Goal: Task Accomplishment & Management: Check status

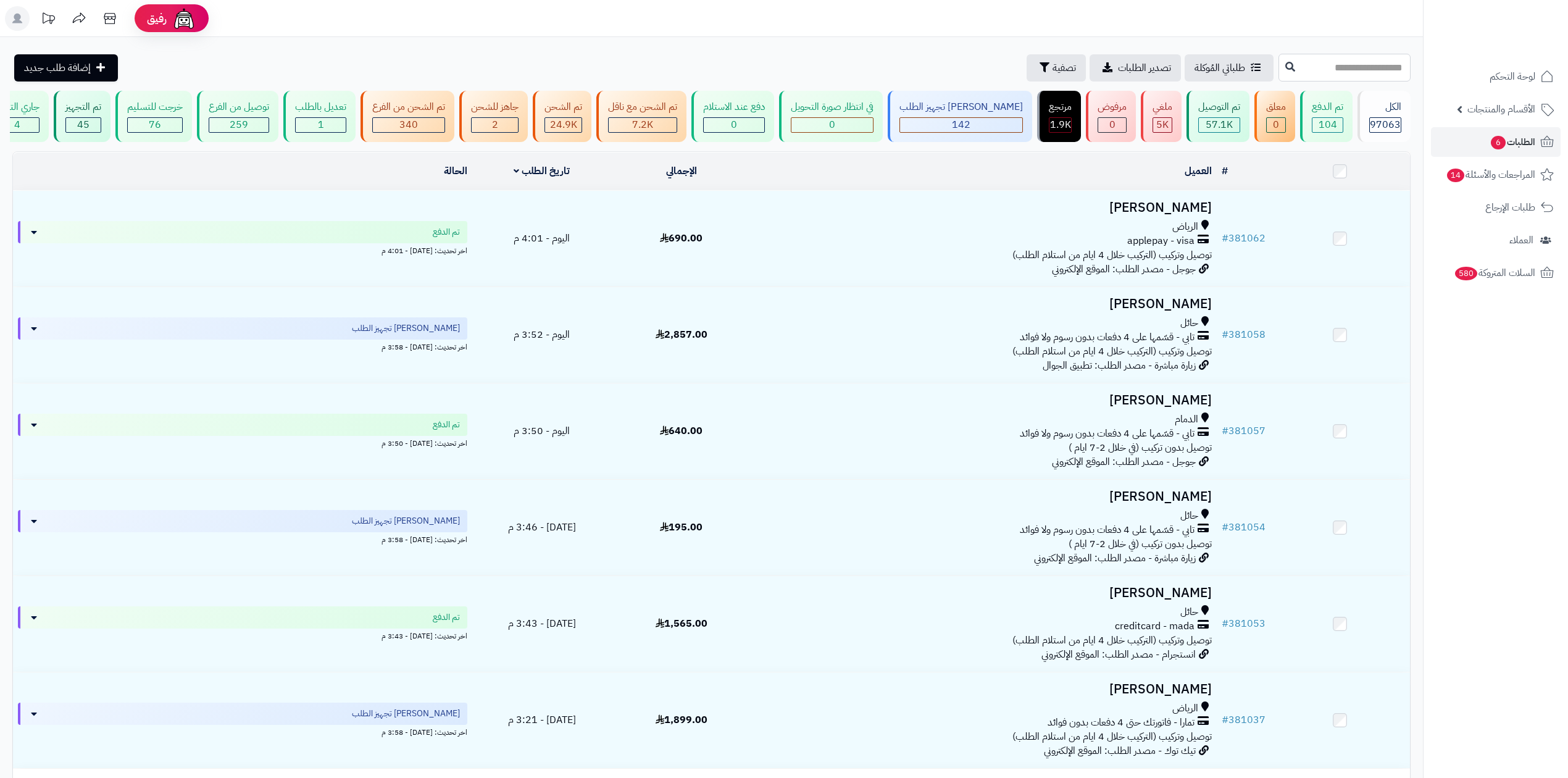
click at [1278, 64] on input "text" at bounding box center [1344, 67] width 132 height 28
paste input "******"
type input "******"
click at [1286, 70] on icon at bounding box center [1290, 66] width 10 height 10
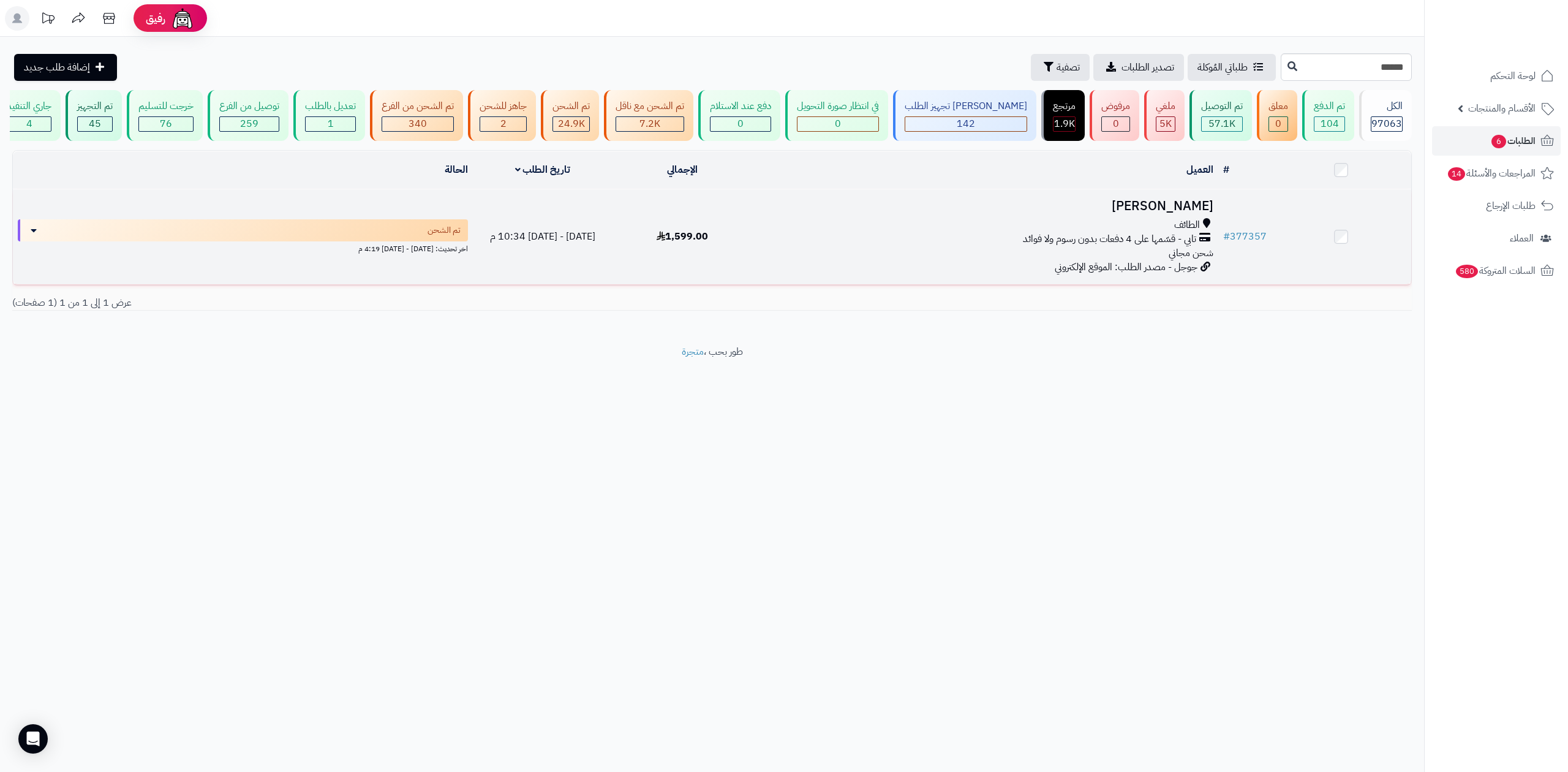
click at [1170, 199] on h3 "احمد ياسر" at bounding box center [986, 206] width 456 height 14
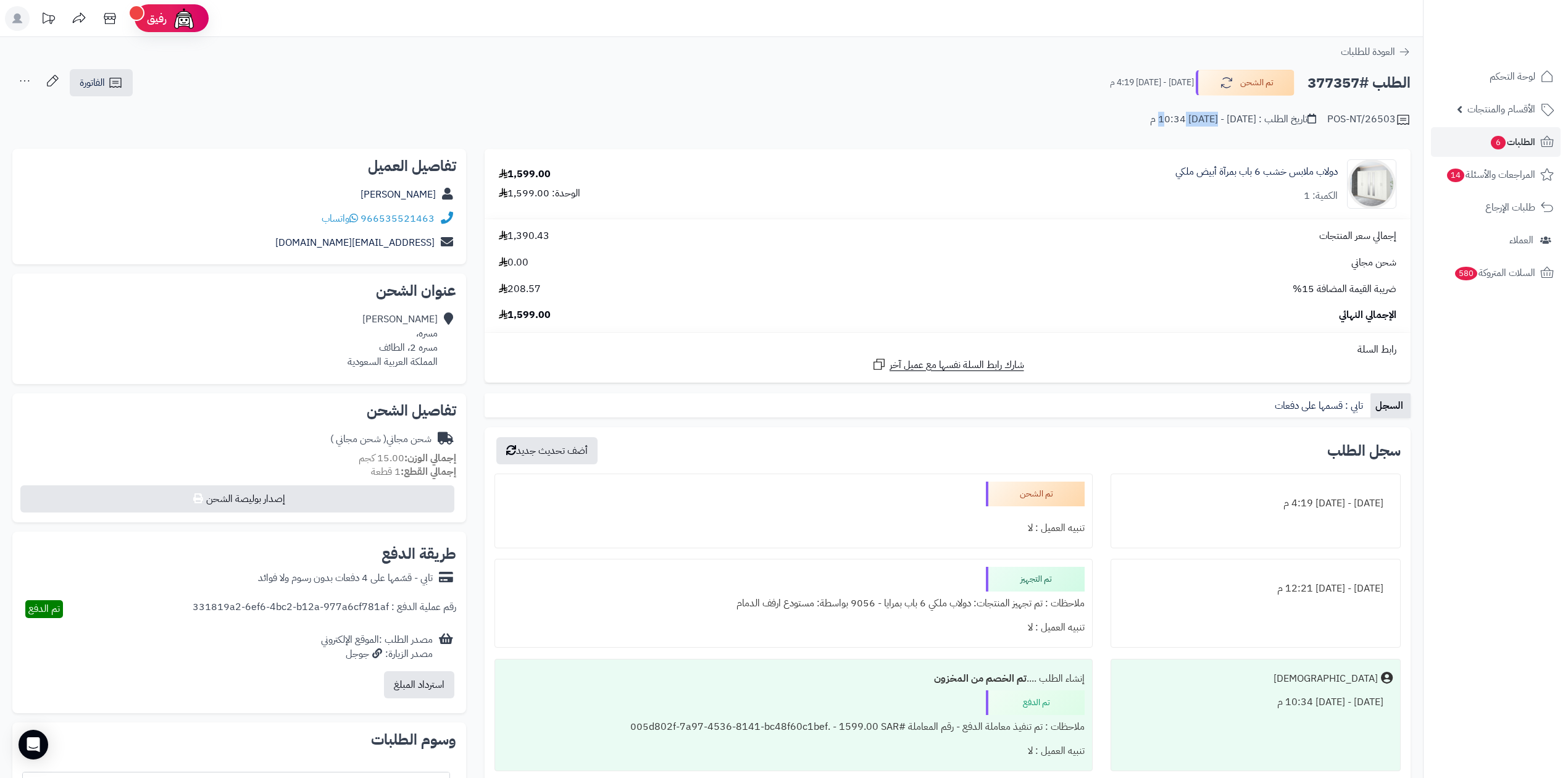
drag, startPoint x: 1221, startPoint y: 116, endPoint x: 1189, endPoint y: 115, distance: 32.0
click at [1189, 115] on div "تاريخ الطلب : السبت - ٢٠ سبتمبر ٢٠٢٥ - 10:34 م" at bounding box center [1233, 119] width 166 height 14
click at [1031, 117] on div "POS-NT/26503 تاريخ الطلب : السبت - ٢٠ سبتمبر ٢٠٢٥ - 10:34 م" at bounding box center [712, 112] width 1399 height 29
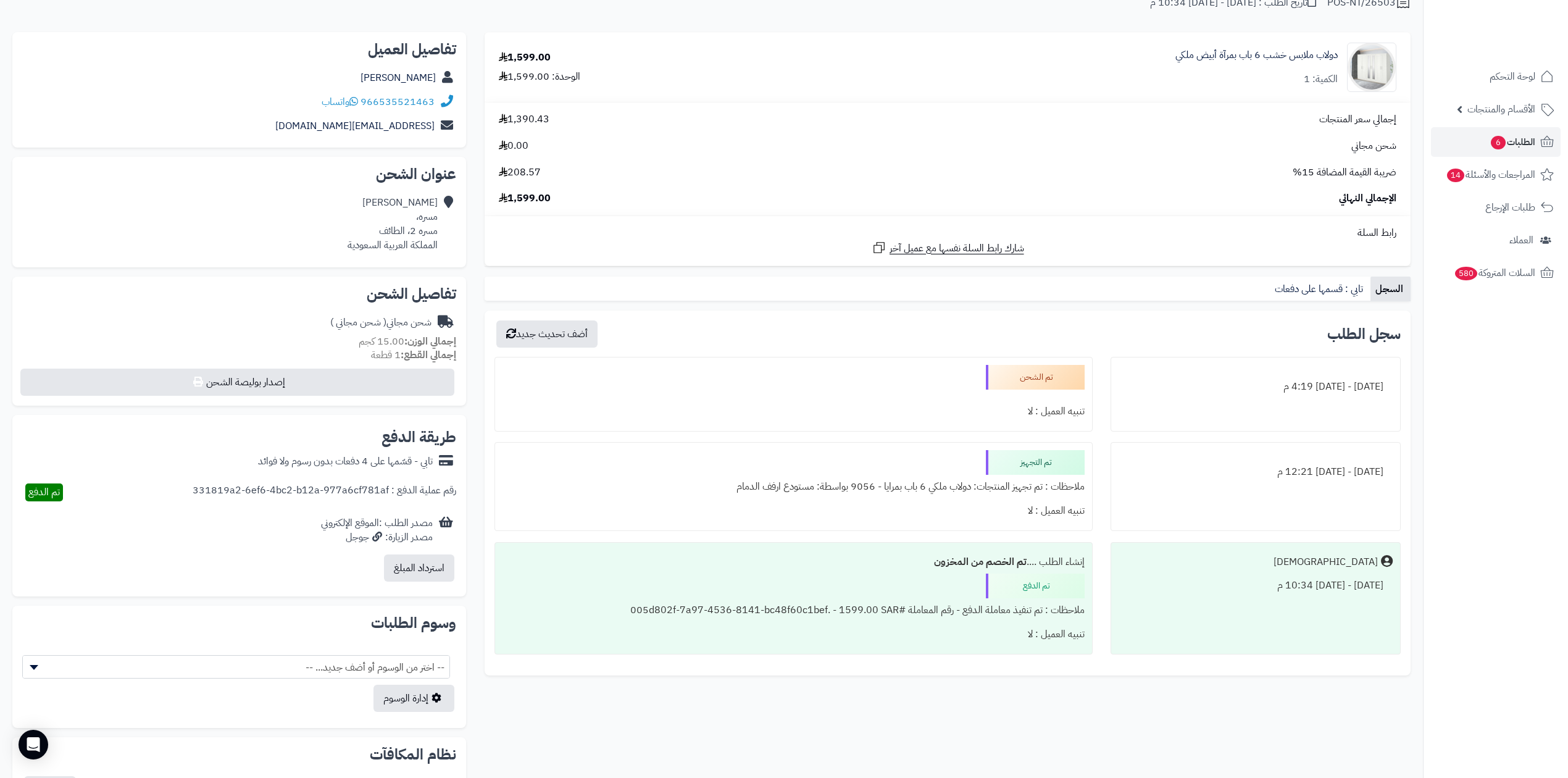
scroll to position [265, 0]
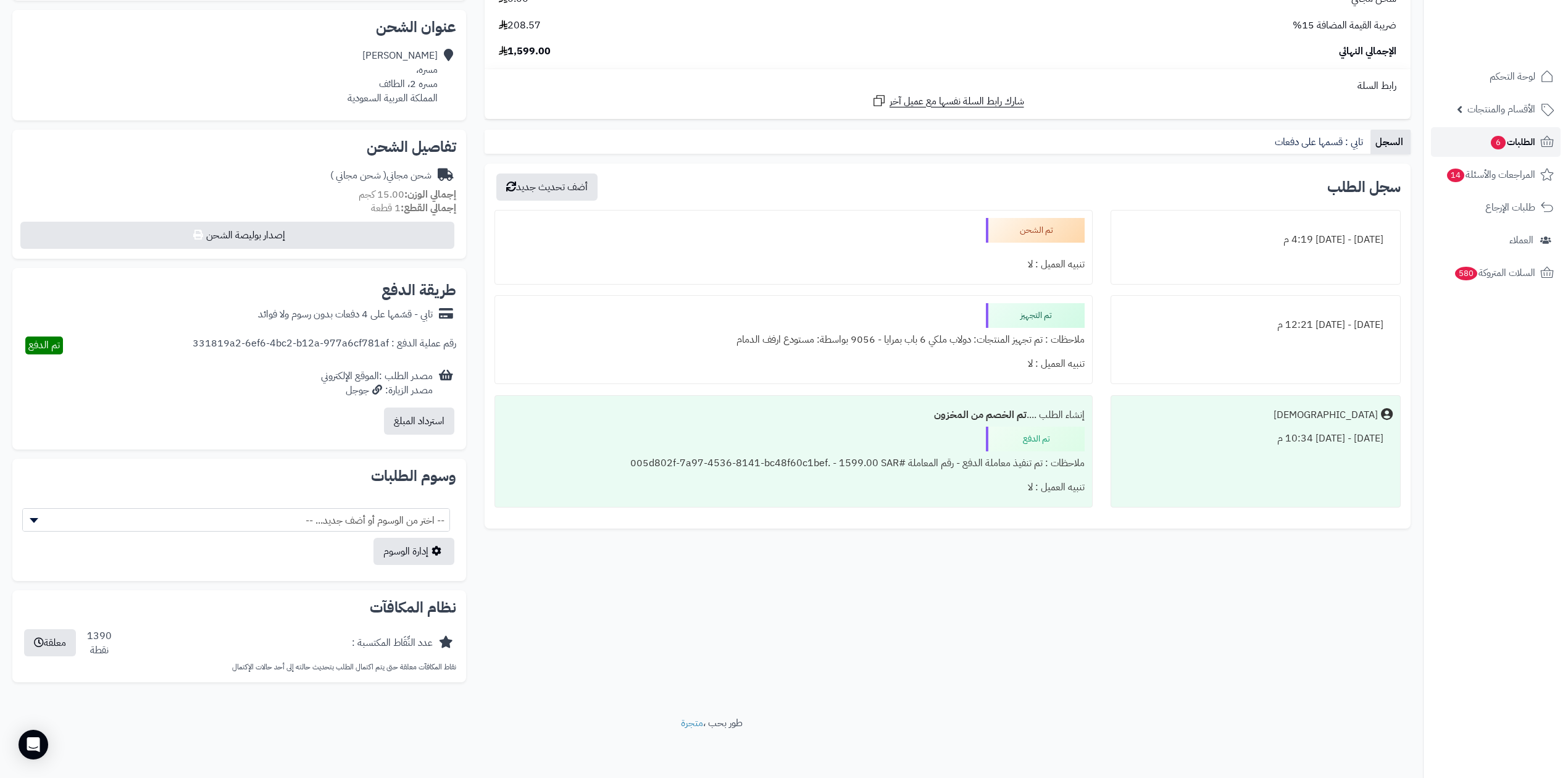
click at [1551, 147] on icon at bounding box center [1548, 142] width 15 height 15
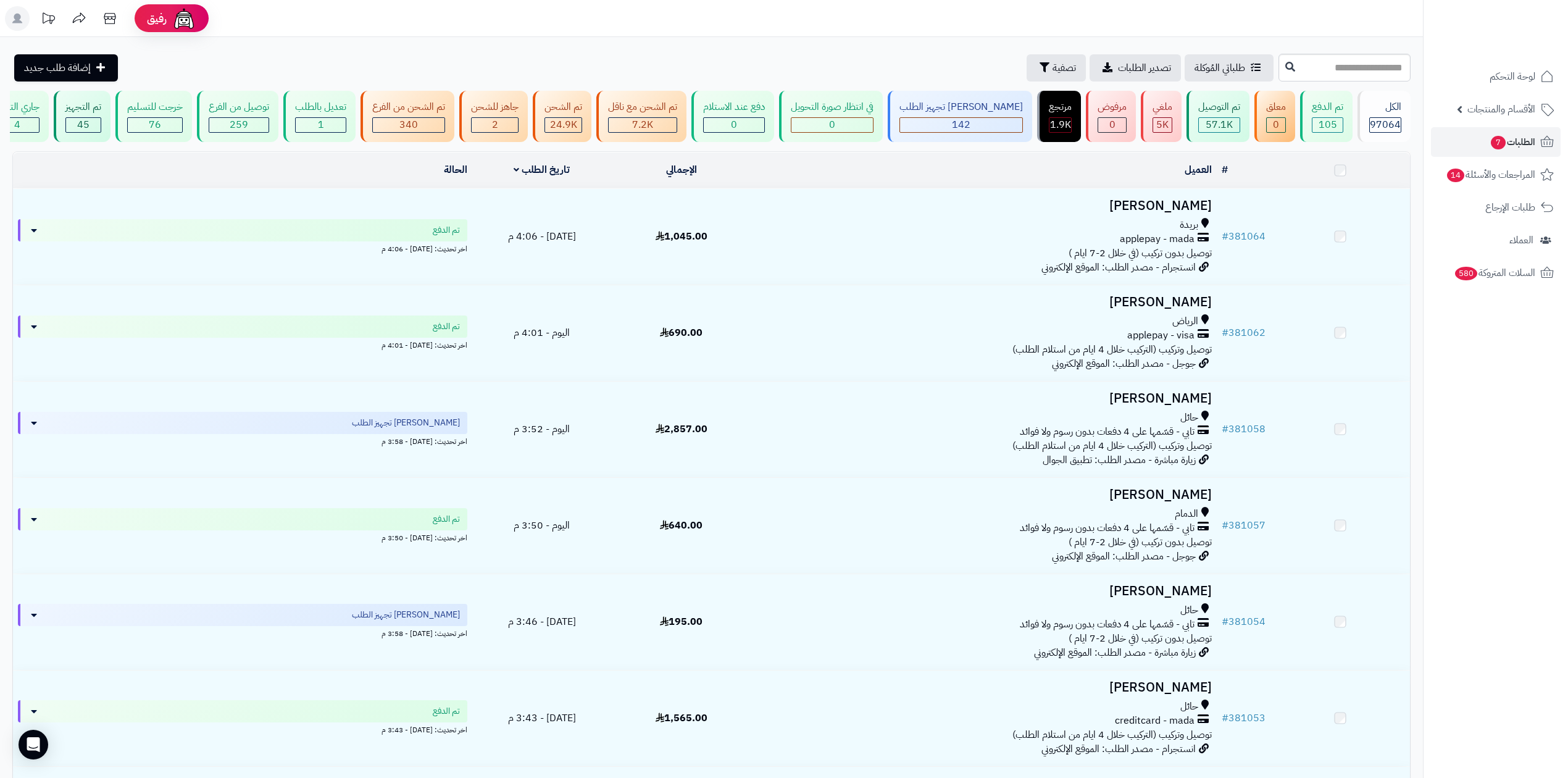
click at [1293, 70] on input "text" at bounding box center [1344, 67] width 132 height 28
type input "******"
click at [1281, 73] on button at bounding box center [1290, 67] width 19 height 23
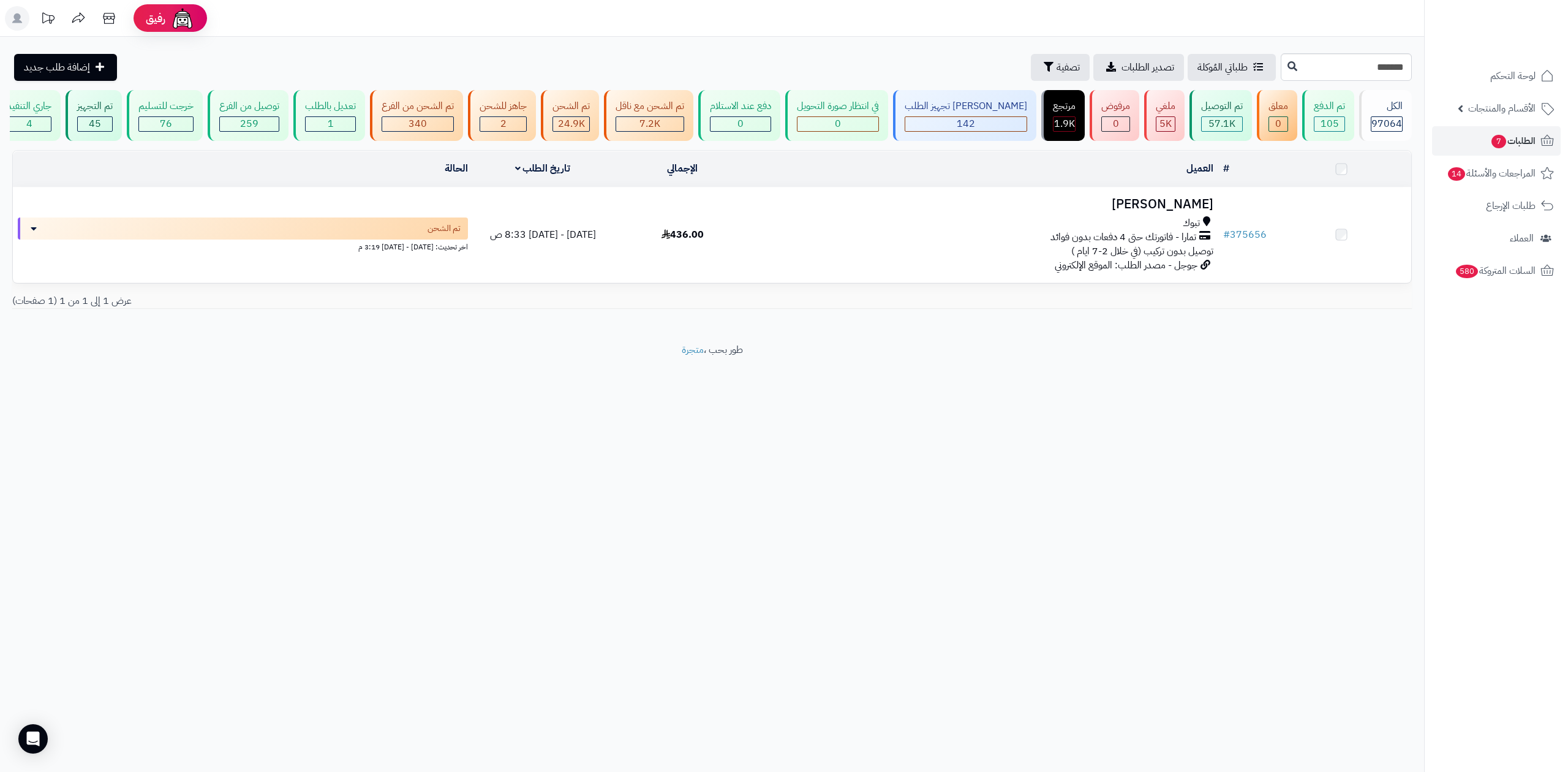
click at [1155, 231] on span "تمارا - فاتورتك حتى 4 دفعات بدون فوائد" at bounding box center [1123, 238] width 146 height 14
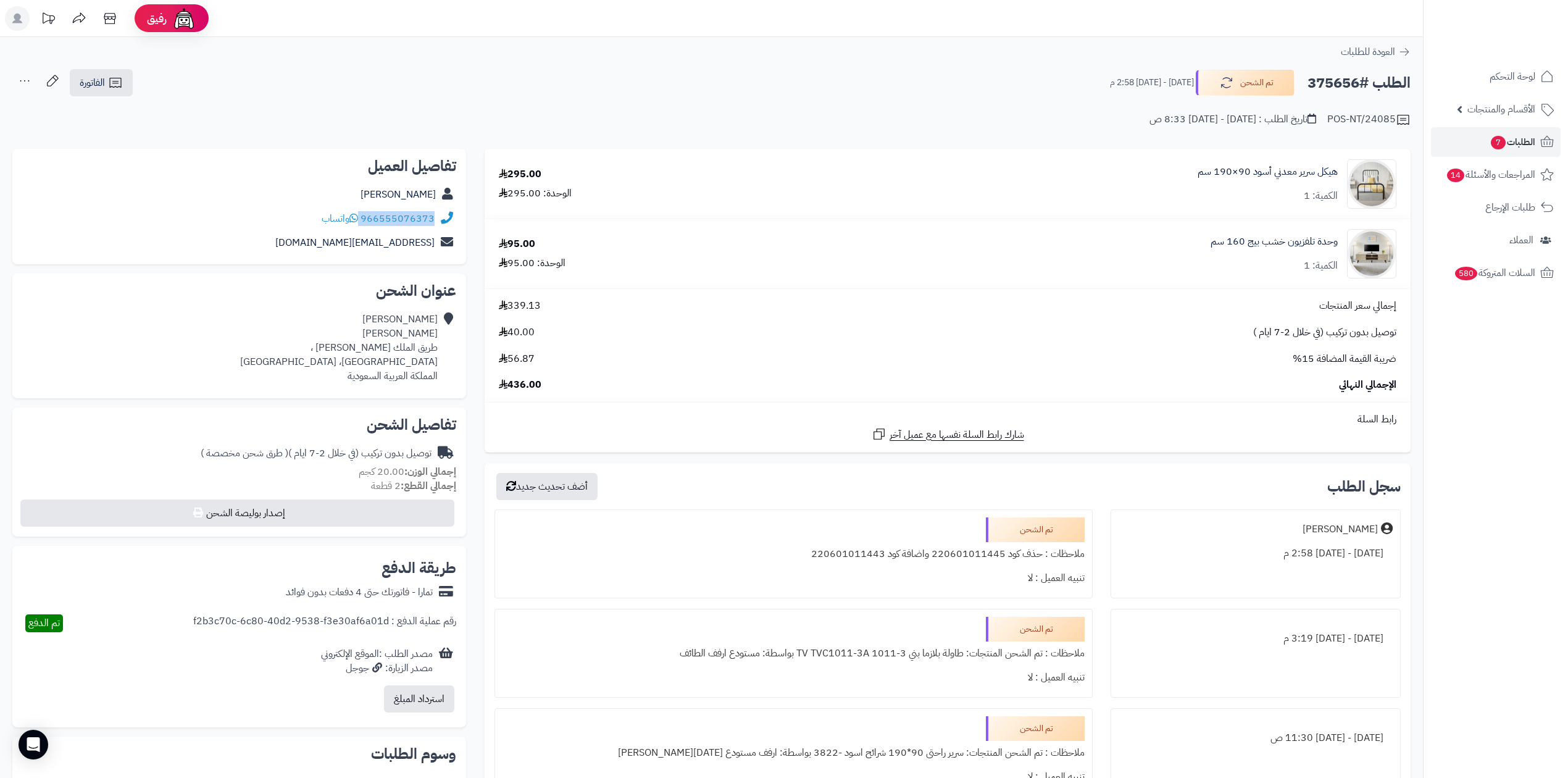
drag, startPoint x: 361, startPoint y: 217, endPoint x: 436, endPoint y: 213, distance: 75.1
click at [436, 213] on div "966555076373 واتساب" at bounding box center [239, 218] width 434 height 24
copy div "966555076373"
click at [1331, 83] on h2 "الطلب #375656" at bounding box center [1360, 83] width 103 height 25
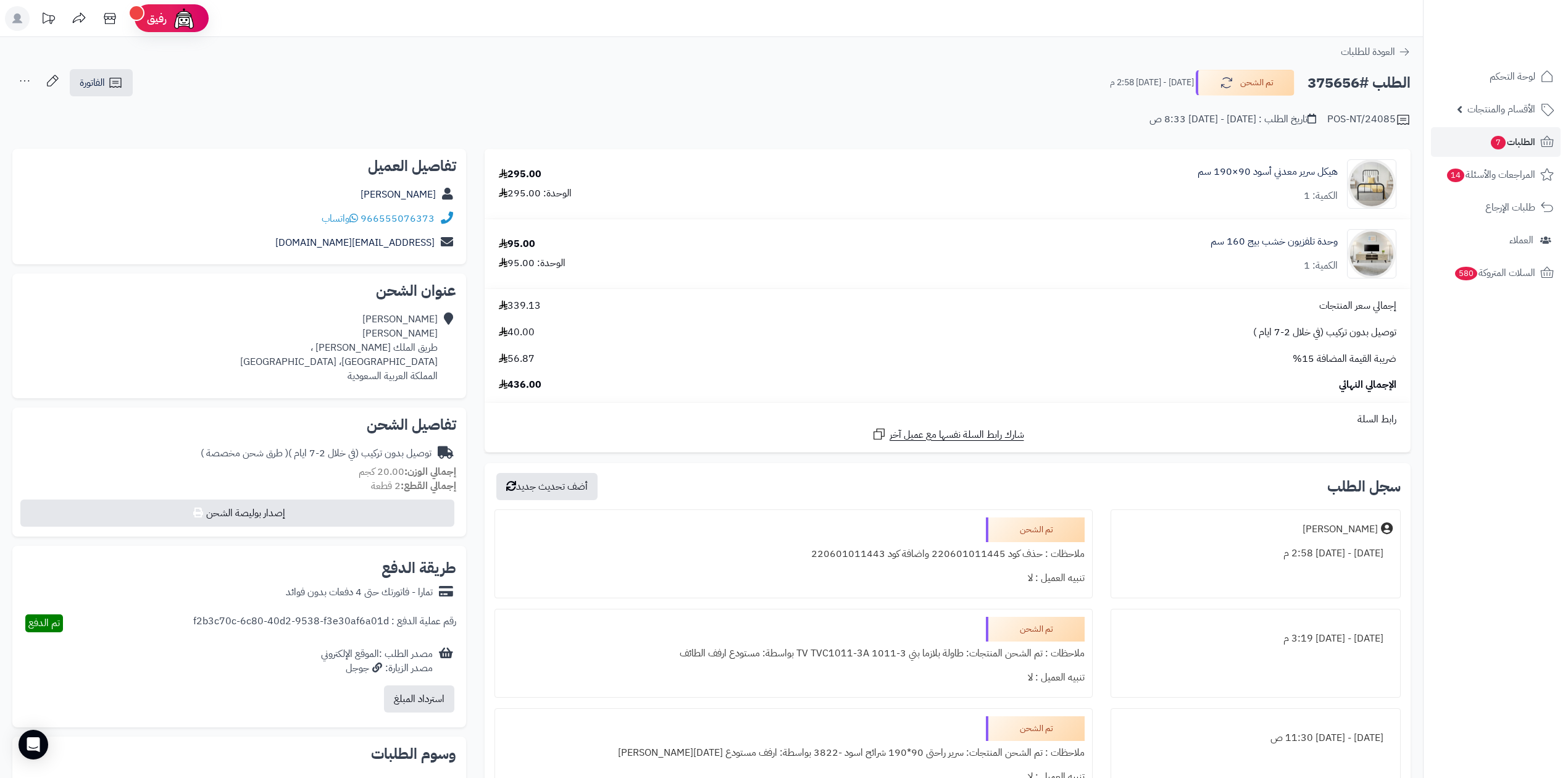
copy h2 "375656"
click at [1539, 143] on link "الطلبات 7" at bounding box center [1497, 142] width 130 height 29
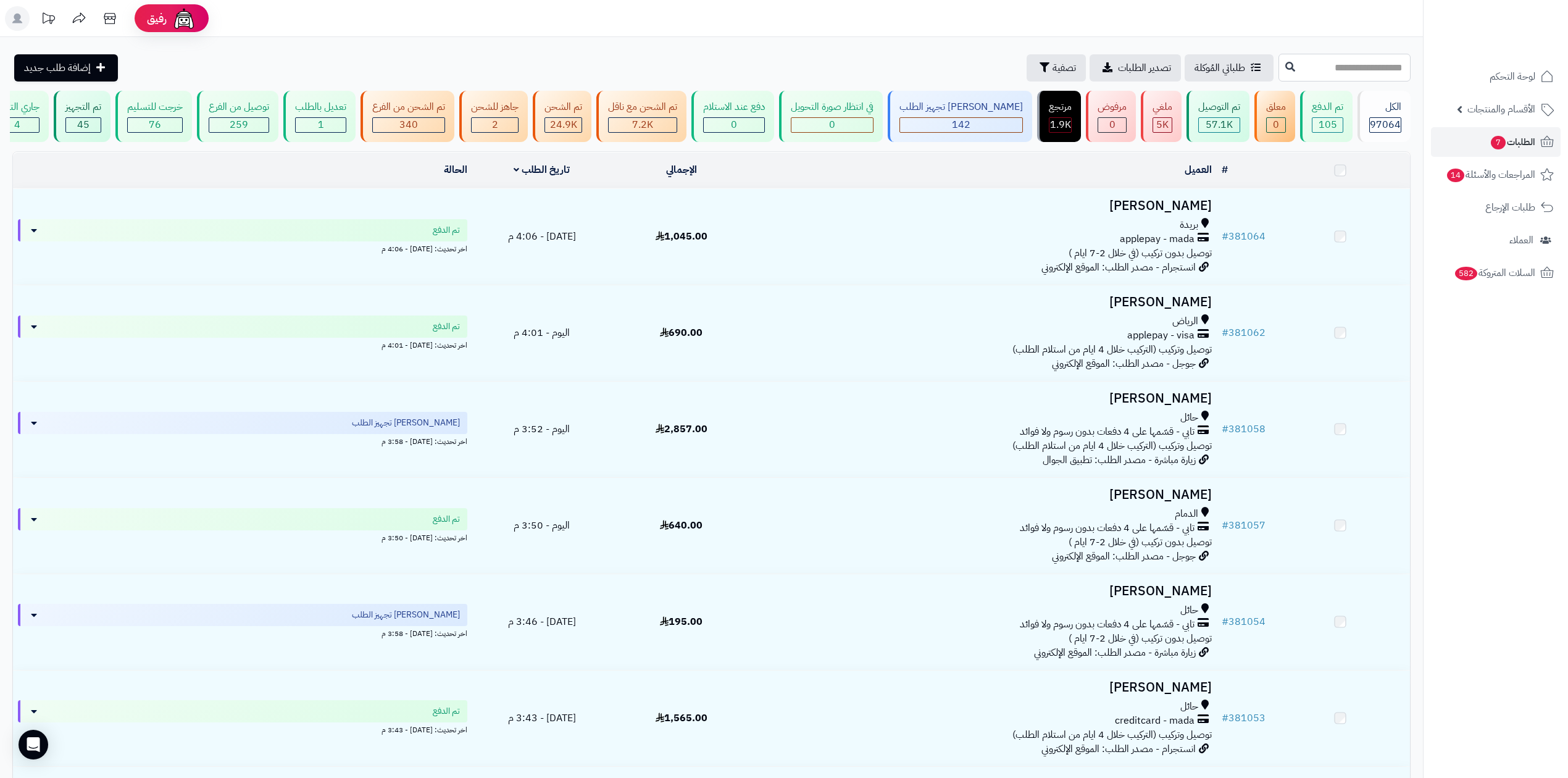
click at [1317, 67] on input "text" at bounding box center [1344, 67] width 132 height 28
paste input "******"
type input "******"
click at [1286, 64] on icon at bounding box center [1290, 66] width 10 height 10
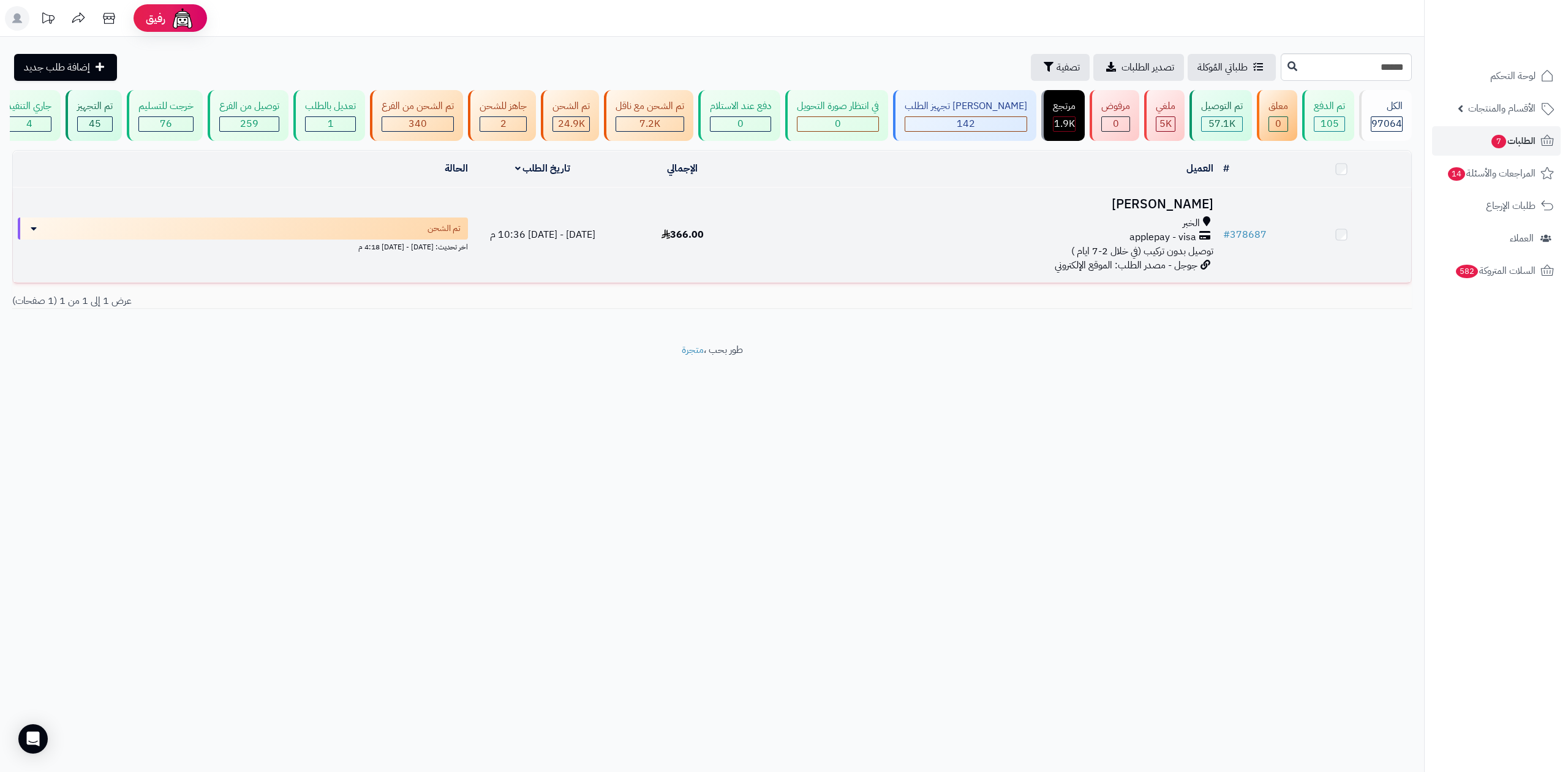
drag, startPoint x: 0, startPoint y: 0, endPoint x: 1133, endPoint y: 215, distance: 1153.2
click at [1133, 215] on td "[PERSON_NAME] الخبر applepay - visa توصيل بدون تركيب (في خلال 2-7 ايام ) جوجل -…" at bounding box center [985, 234] width 466 height 95
click at [1139, 204] on h3 "[PERSON_NAME]" at bounding box center [986, 206] width 456 height 14
